Goal: Task Accomplishment & Management: Complete application form

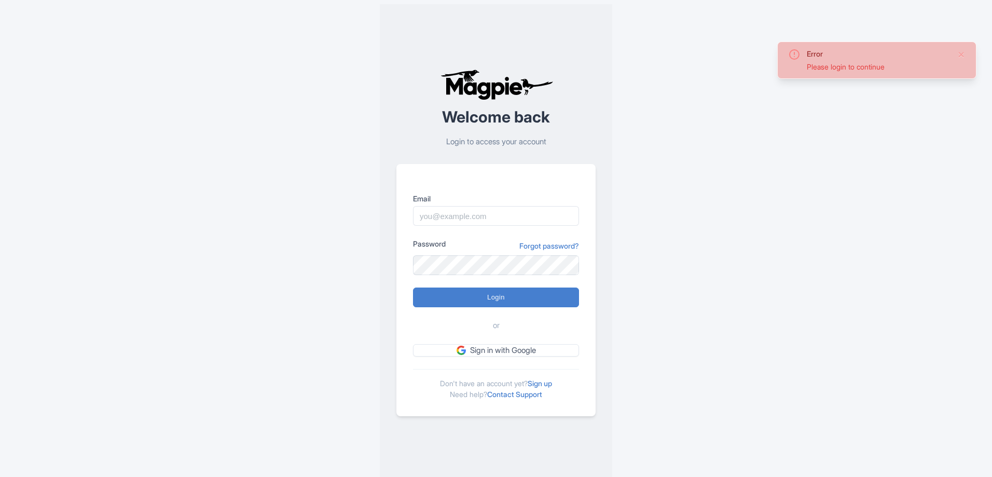
click at [641, 93] on div "Error Please login to continue Welcome back Login to access your account Email …" at bounding box center [496, 242] width 664 height 485
click at [478, 206] on input "Email" at bounding box center [496, 216] width 166 height 20
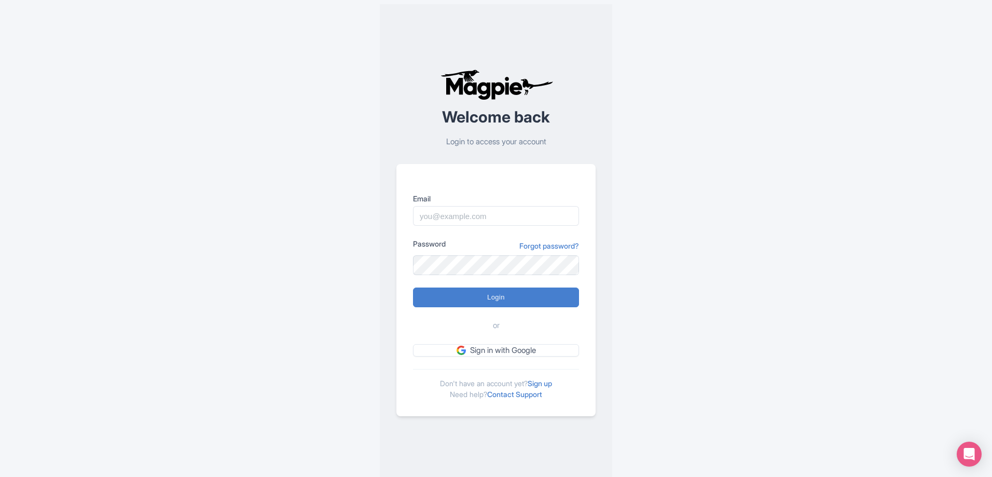
click at [927, 210] on div "Error Please login to continue Welcome back Login to access your account Email …" at bounding box center [496, 242] width 992 height 485
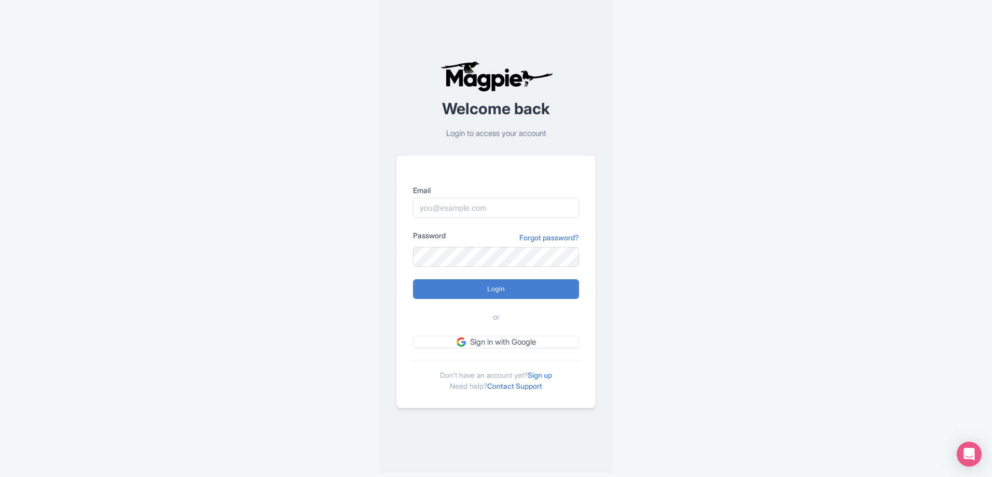
click at [675, 175] on div "Error Please login to continue Welcome back Login to access your account Email …" at bounding box center [496, 234] width 664 height 485
click at [548, 378] on link "Sign up" at bounding box center [539, 374] width 24 height 9
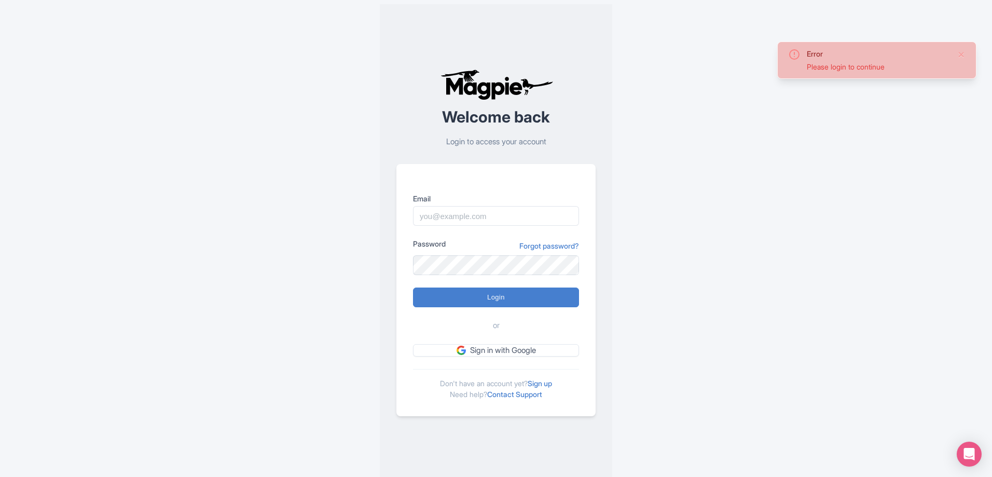
scroll to position [8, 0]
